Goal: Navigation & Orientation: Find specific page/section

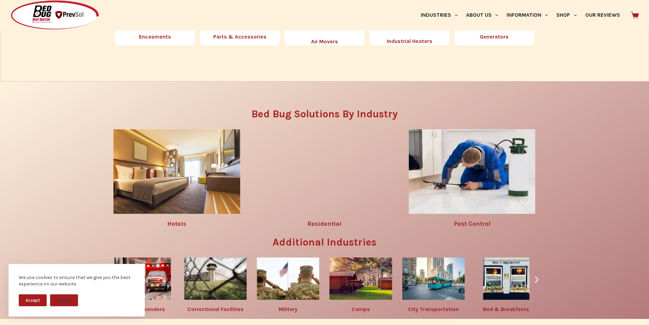
scroll to position [951, 0]
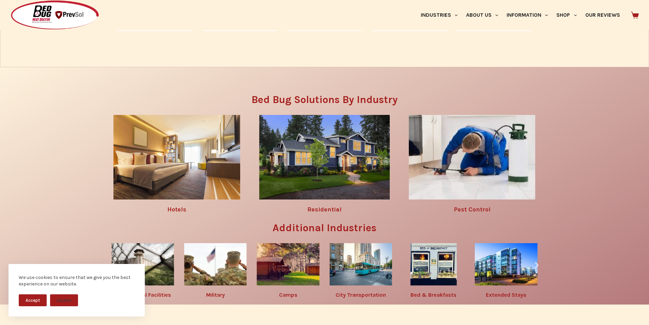
click at [143, 270] on div "We use cookies to ensure that we give you the best experience on our website. A…" at bounding box center [77, 290] width 136 height 52
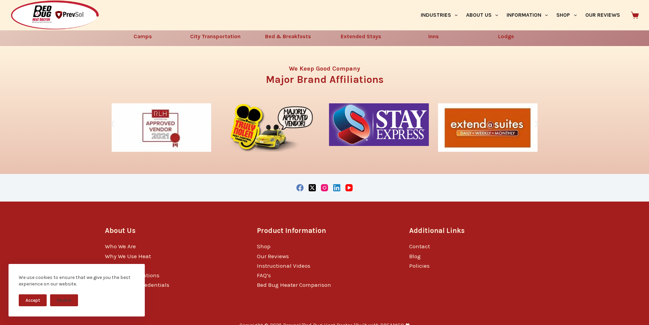
scroll to position [1235, 0]
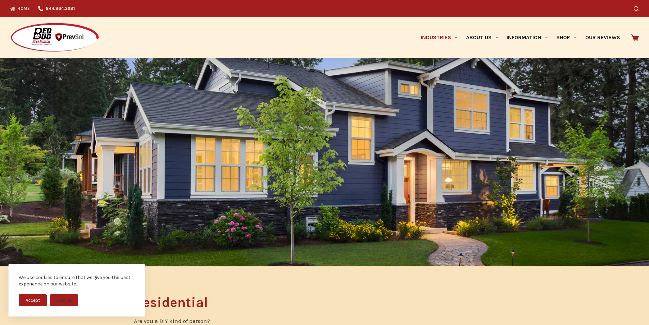
click at [11, 6] on icon "Top Menu" at bounding box center [12, 8] width 5 height 5
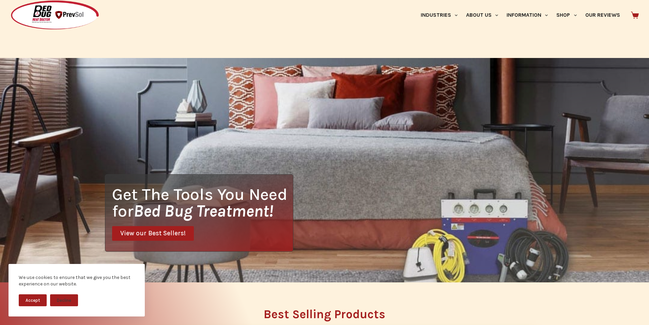
scroll to position [185, 0]
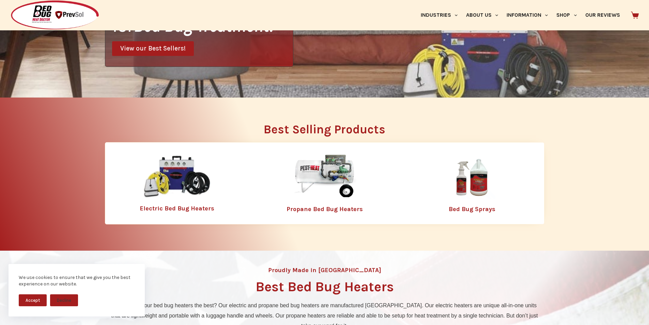
click at [11, 6] on img at bounding box center [54, 15] width 89 height 30
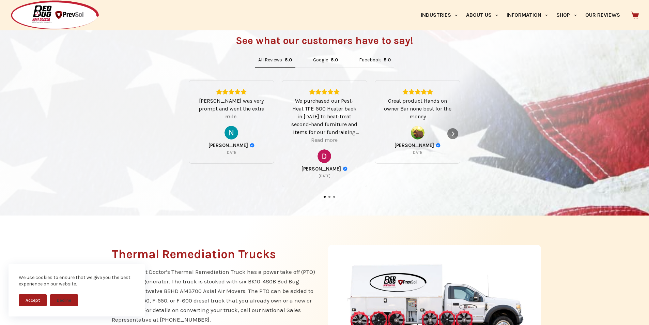
scroll to position [497, 0]
